Goal: Task Accomplishment & Management: Manage account settings

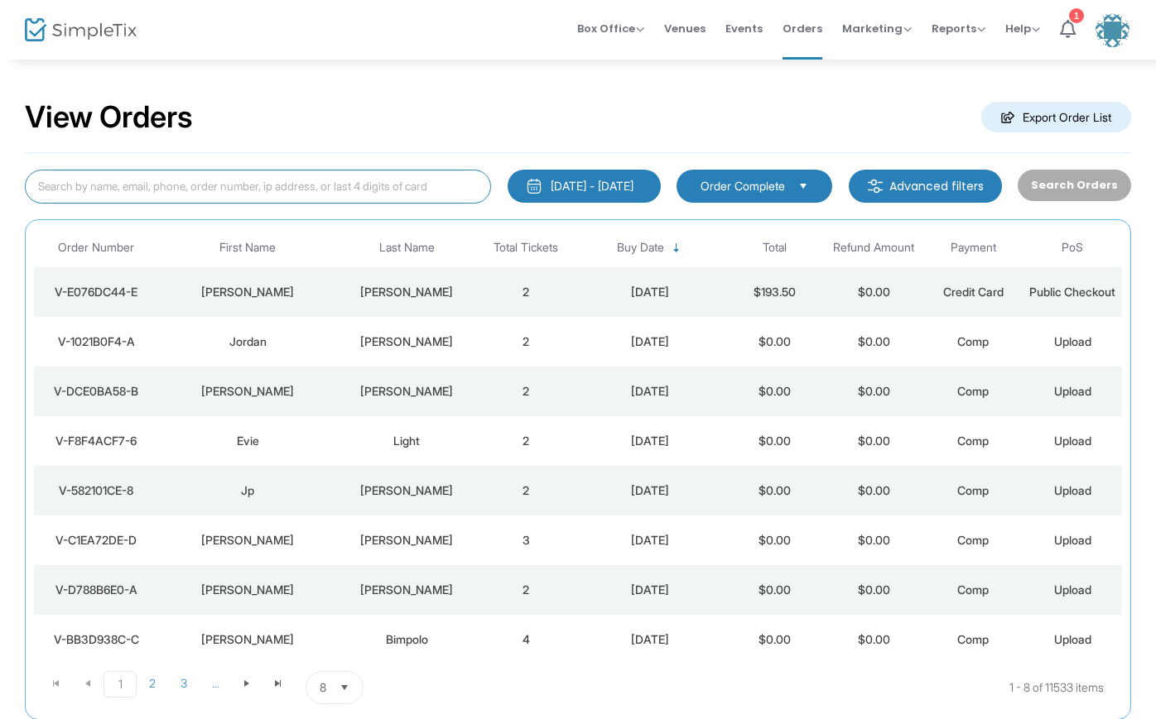
click at [46, 192] on input at bounding box center [258, 187] width 466 height 34
type input "[PERSON_NAME]"
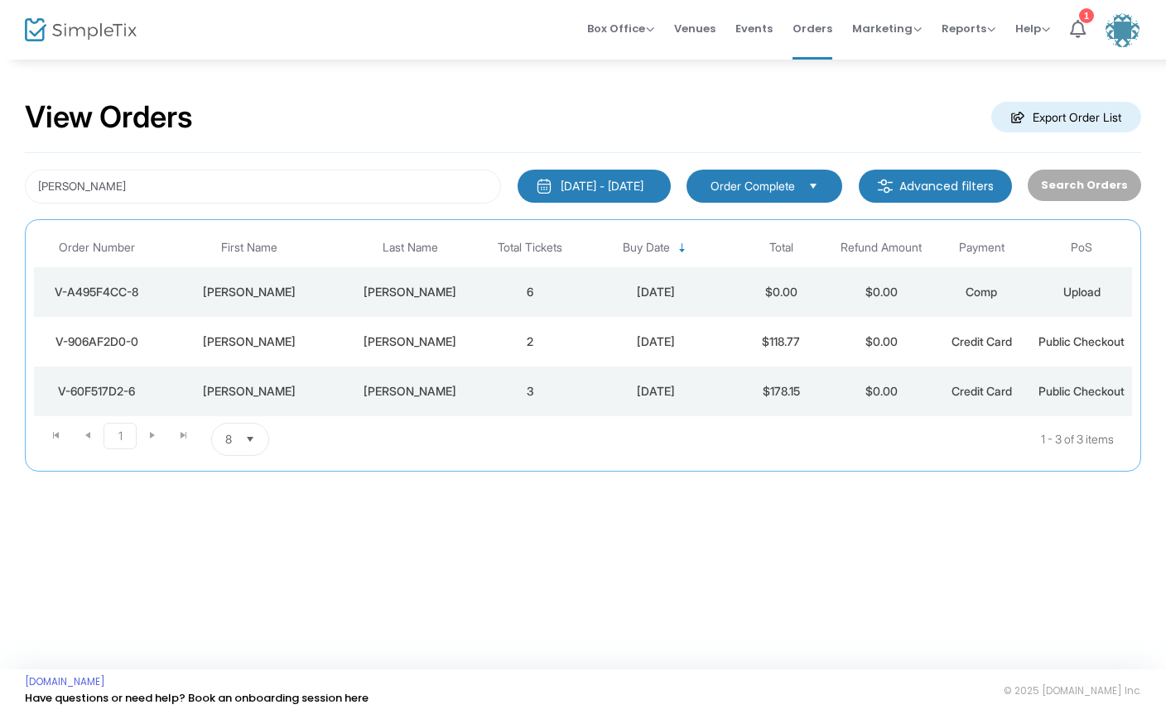
click at [411, 288] on div "[PERSON_NAME]" at bounding box center [410, 292] width 132 height 17
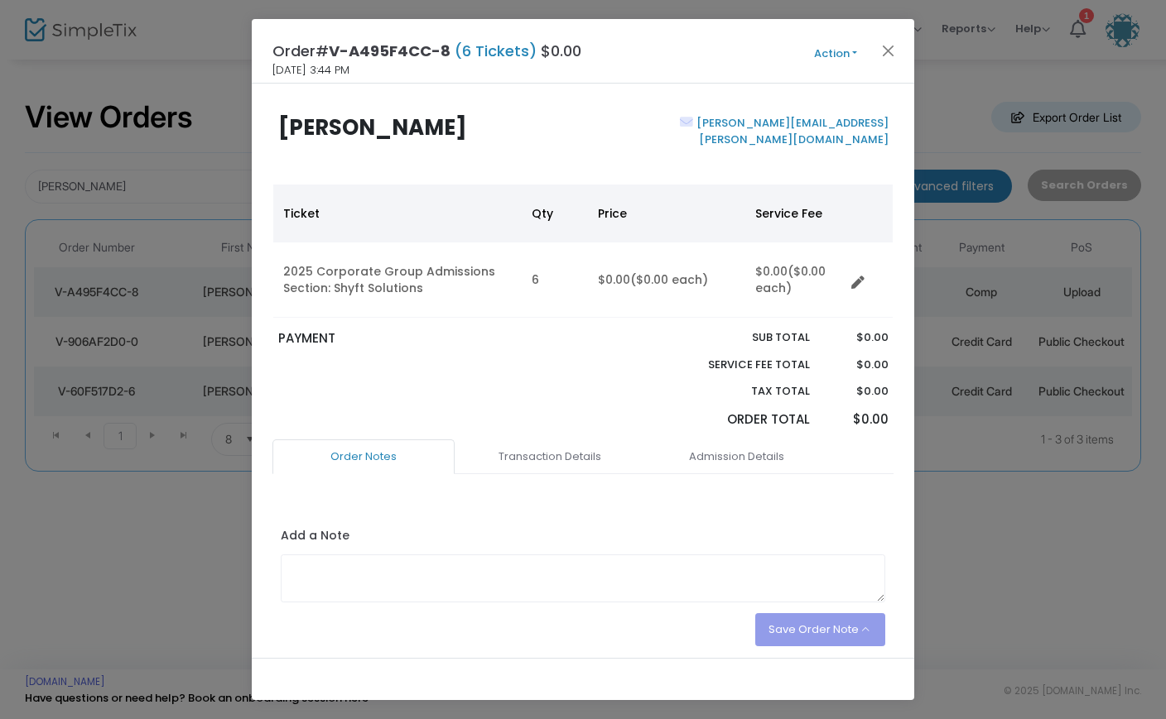
click at [858, 54] on button "Action" at bounding box center [835, 54] width 99 height 18
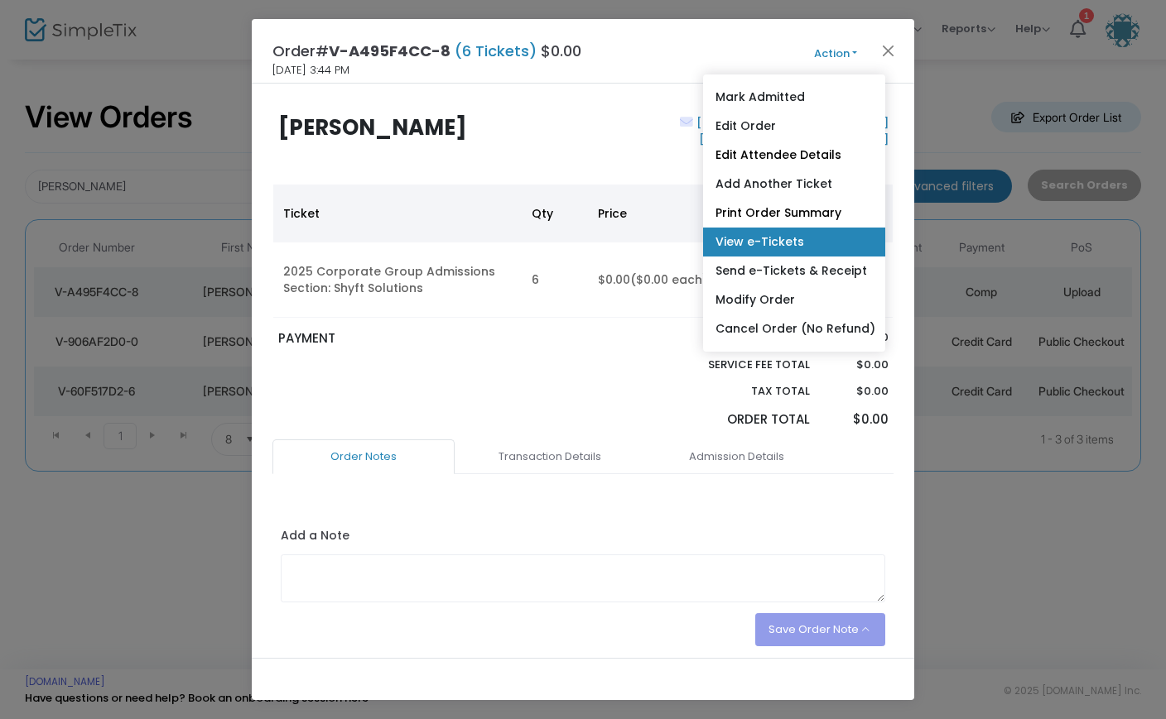
click at [750, 235] on link "View e-Tickets" at bounding box center [794, 242] width 182 height 29
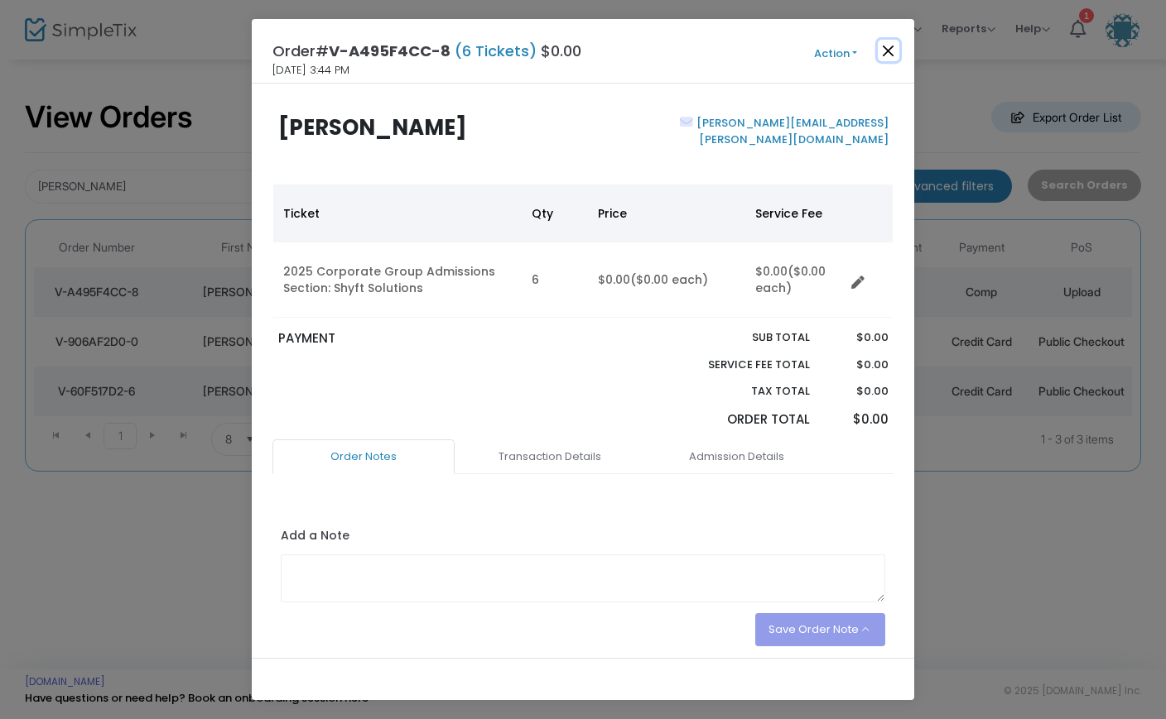
click at [886, 49] on button "Close" at bounding box center [889, 51] width 22 height 22
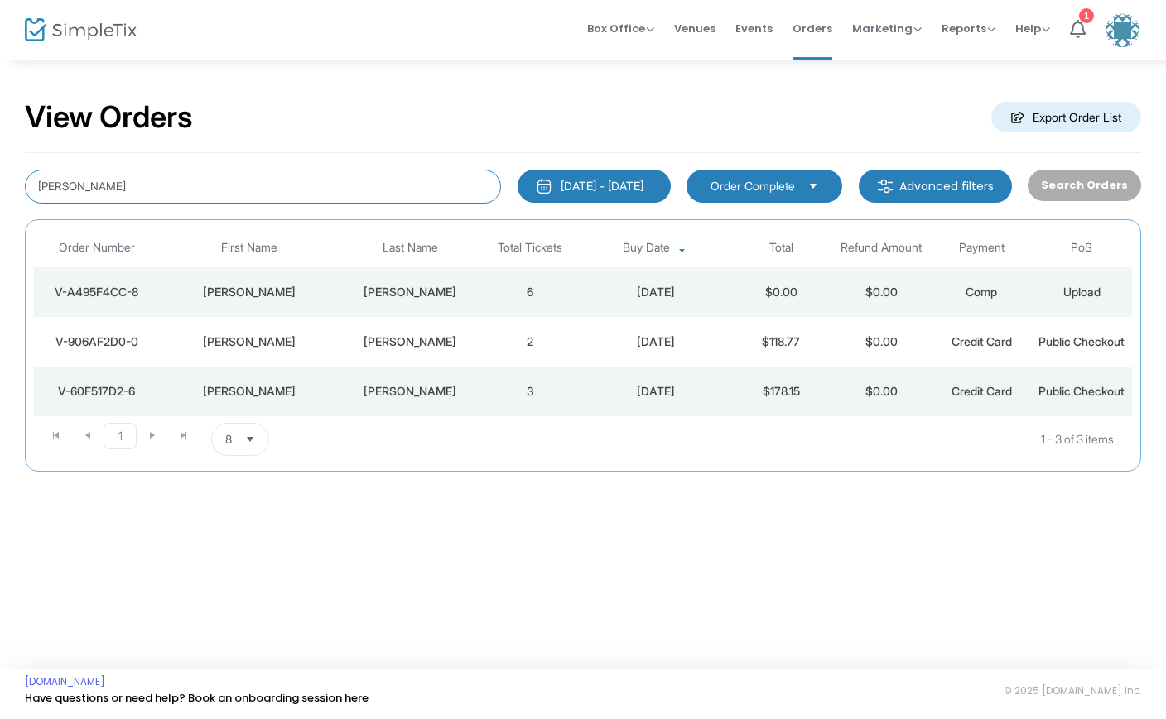
drag, startPoint x: 64, startPoint y: 180, endPoint x: -26, endPoint y: 176, distance: 90.3
click at [0, 176] on html "Processing... please wait Box Office Sell Tickets Bookings Sell Season Pass Ven…" at bounding box center [583, 359] width 1166 height 719
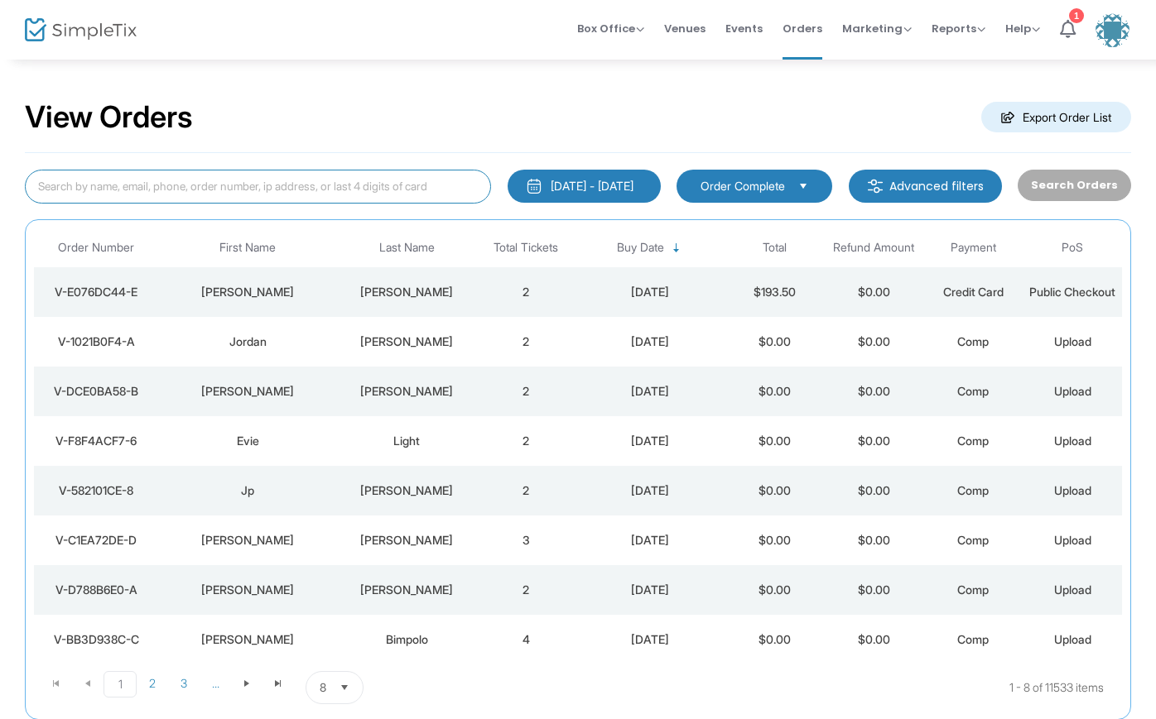
click at [60, 193] on input at bounding box center [258, 187] width 466 height 34
type input "[PERSON_NAME]"
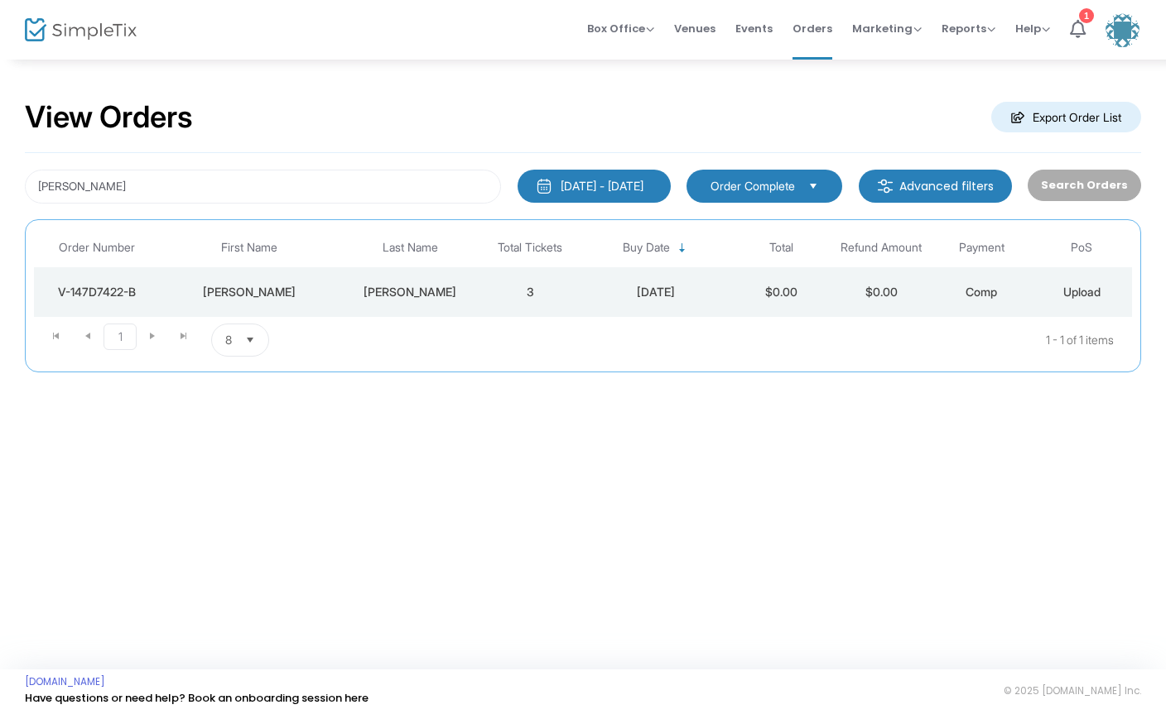
click at [121, 287] on div "V-147D7422-B" at bounding box center [96, 292] width 117 height 17
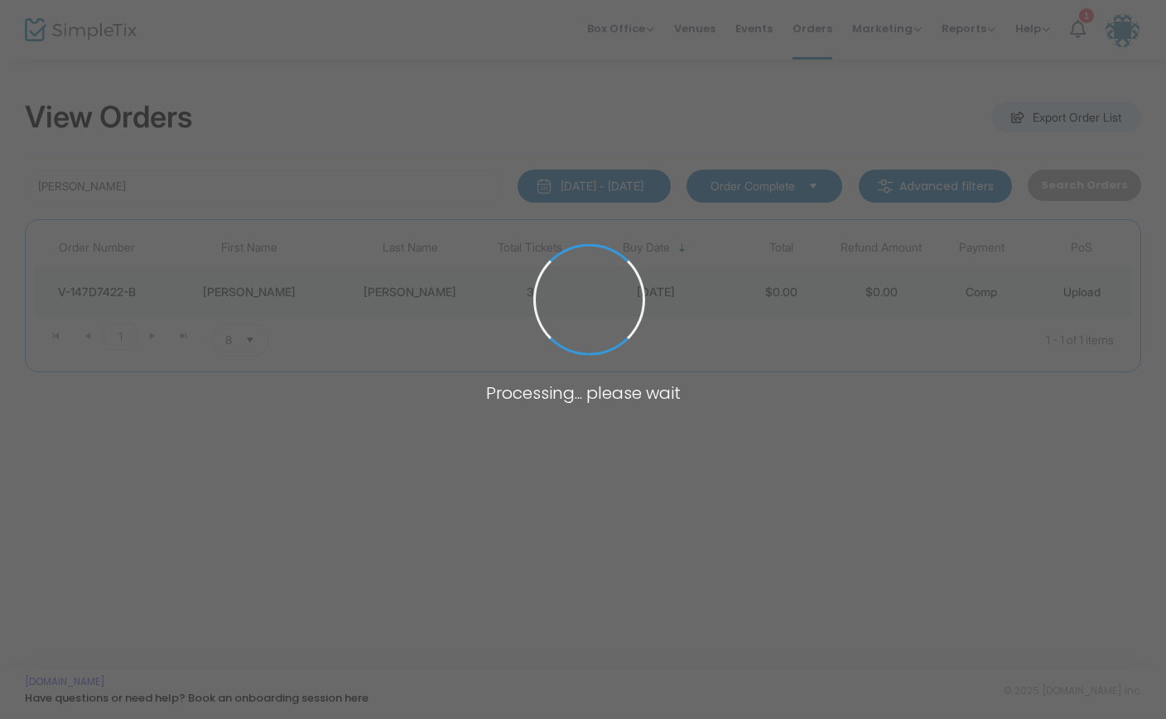
click at [121, 287] on span at bounding box center [583, 359] width 1166 height 719
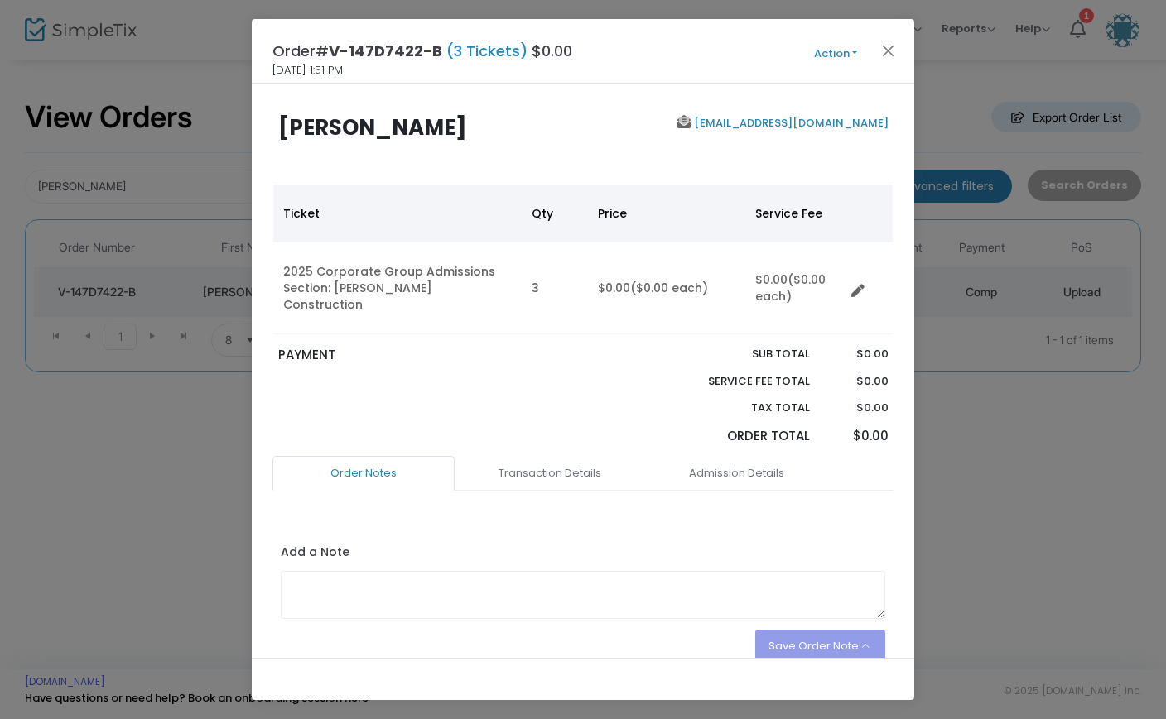
click at [858, 52] on button "Action" at bounding box center [835, 54] width 99 height 18
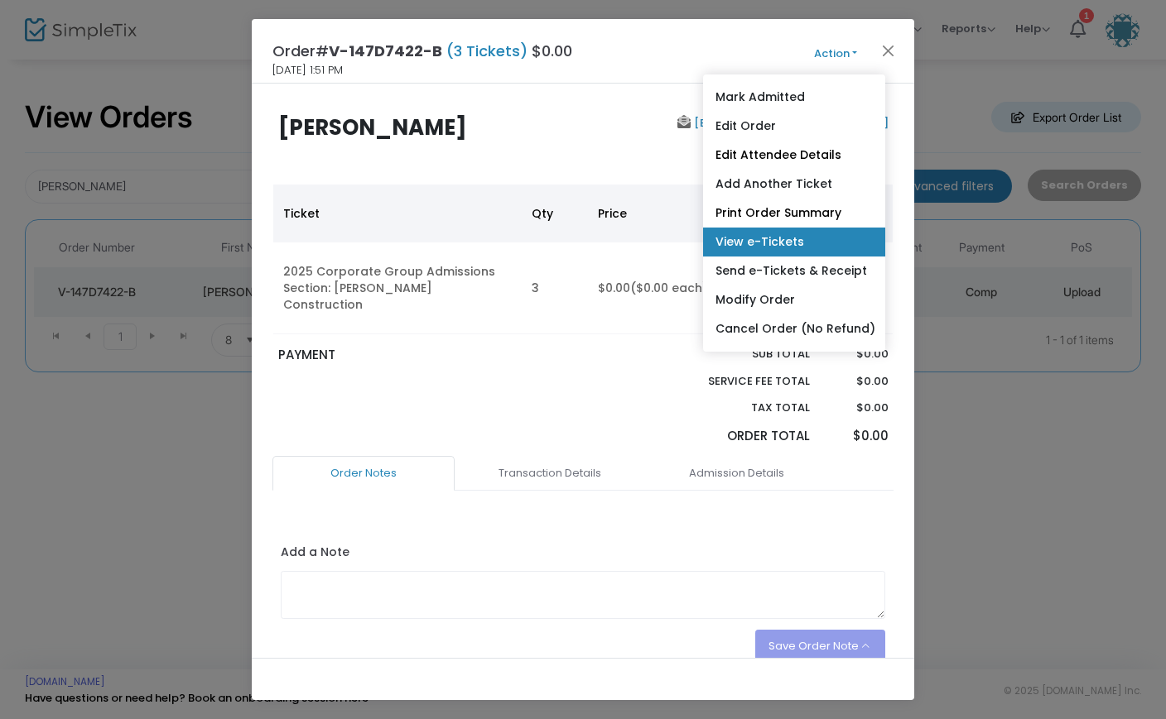
click at [768, 235] on link "View e-Tickets" at bounding box center [794, 242] width 182 height 29
